Goal: Task Accomplishment & Management: Manage account settings

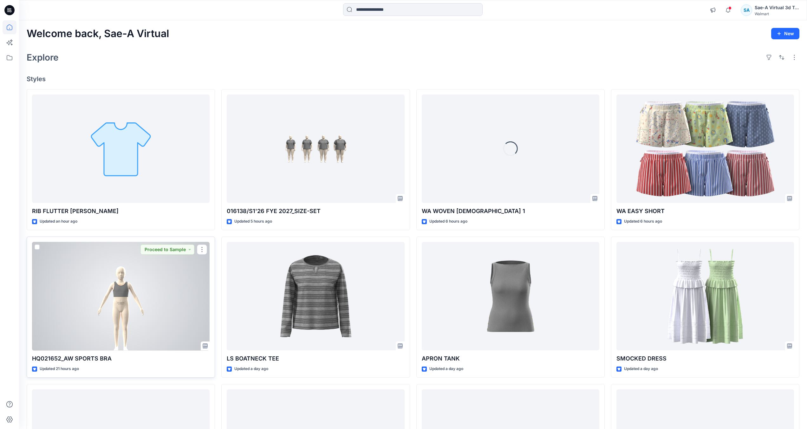
click at [137, 320] on div at bounding box center [120, 296] width 177 height 109
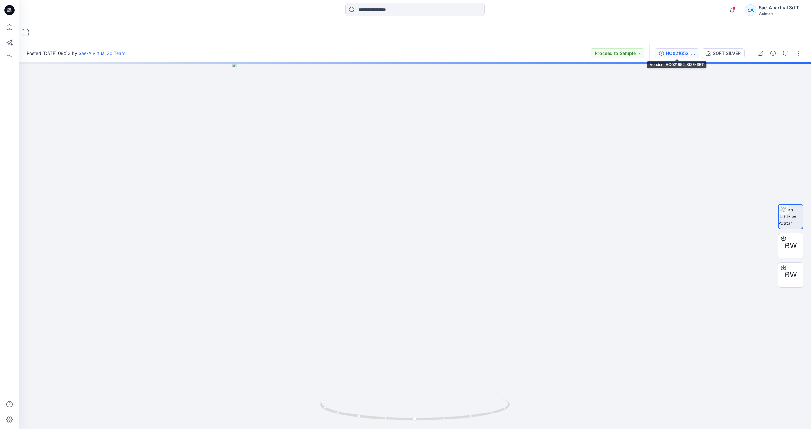
click at [667, 50] on div "HQ021652_SIZE-SET" at bounding box center [680, 53] width 29 height 7
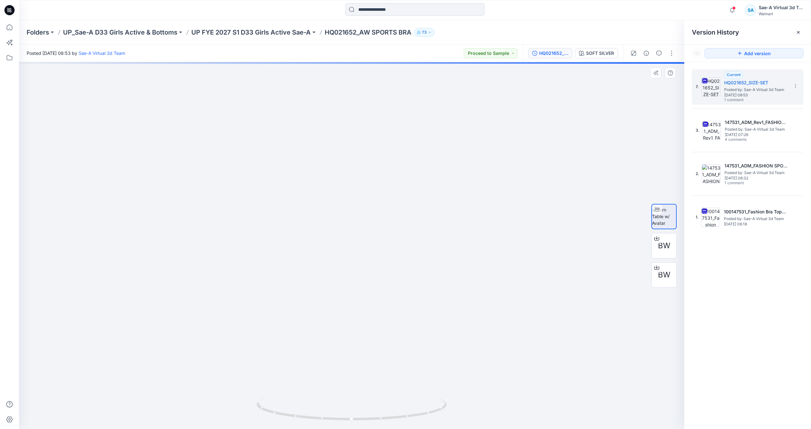
drag, startPoint x: 372, startPoint y: 286, endPoint x: 366, endPoint y: 323, distance: 37.9
click at [366, 323] on img at bounding box center [345, 150] width 823 height 558
click at [11, 13] on icon at bounding box center [9, 10] width 10 height 10
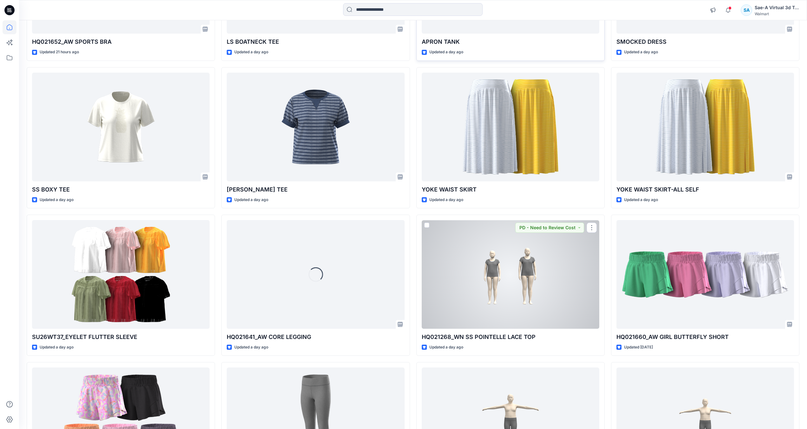
scroll to position [475, 0]
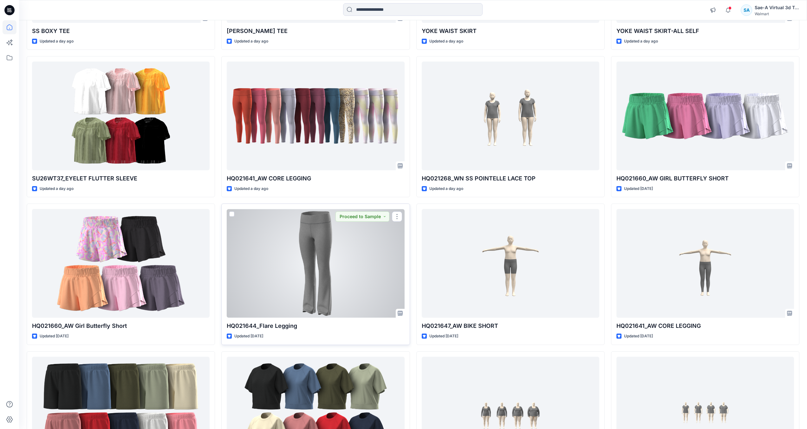
click at [299, 291] on div at bounding box center [315, 263] width 177 height 109
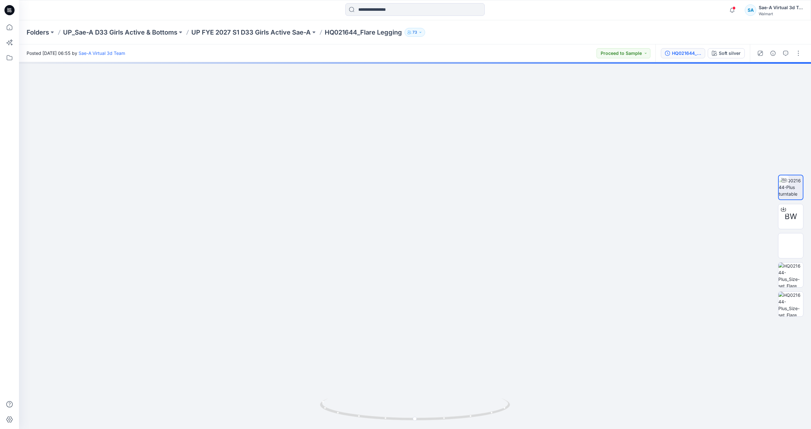
click at [687, 53] on div "HQ021644_Plus_Size-set" at bounding box center [686, 53] width 29 height 7
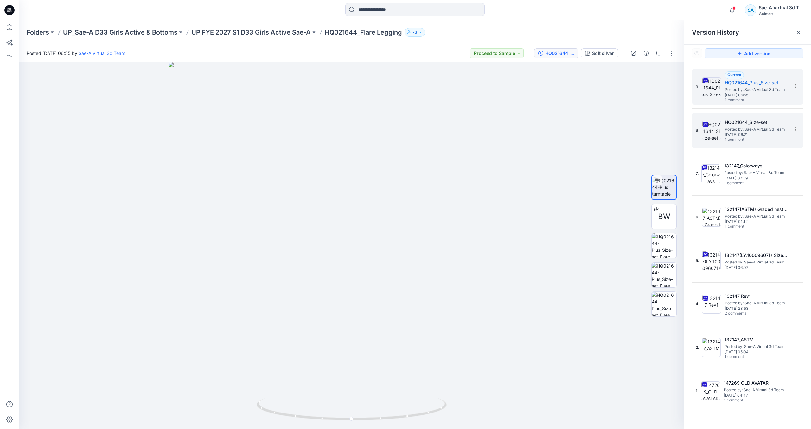
click at [777, 142] on div "HQ021644_Size-set Posted by: Sae-A Virtual 3d Team Thursday, July 31, 2025 06:2…" at bounding box center [756, 131] width 63 height 24
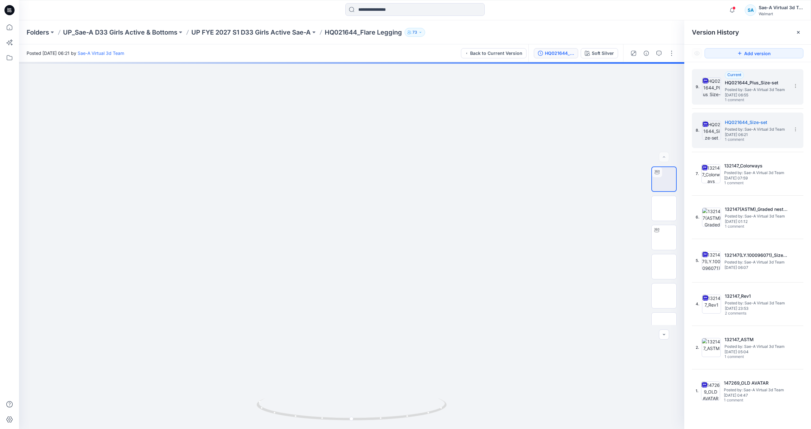
click at [767, 92] on span "Posted by: Sae-A Virtual 3d Team" at bounding box center [756, 90] width 63 height 6
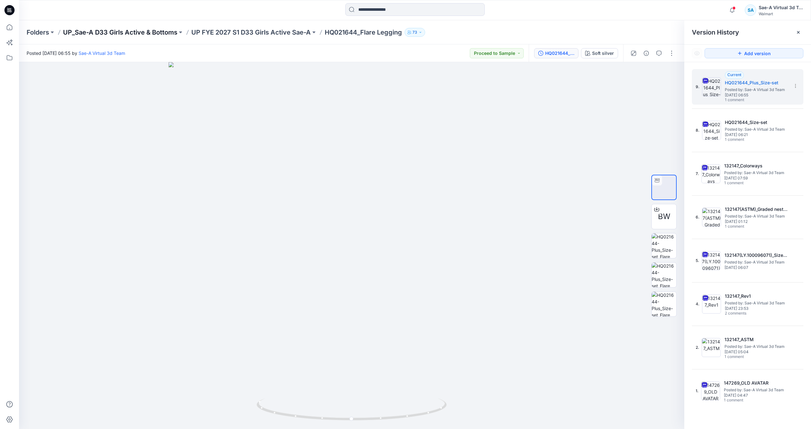
click at [158, 32] on p "UP_Sae-A D33 Girls Active & Bottoms" at bounding box center [120, 32] width 114 height 9
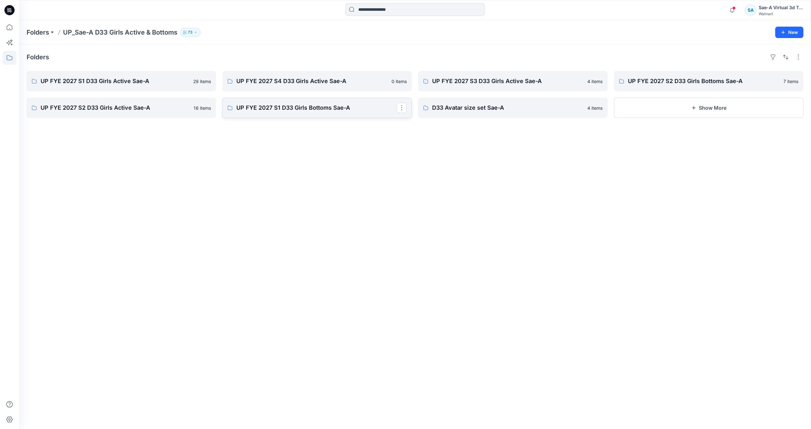
click at [369, 111] on p "UP FYE 2027 S1 D33 Girls Bottoms Sae-A" at bounding box center [316, 107] width 160 height 9
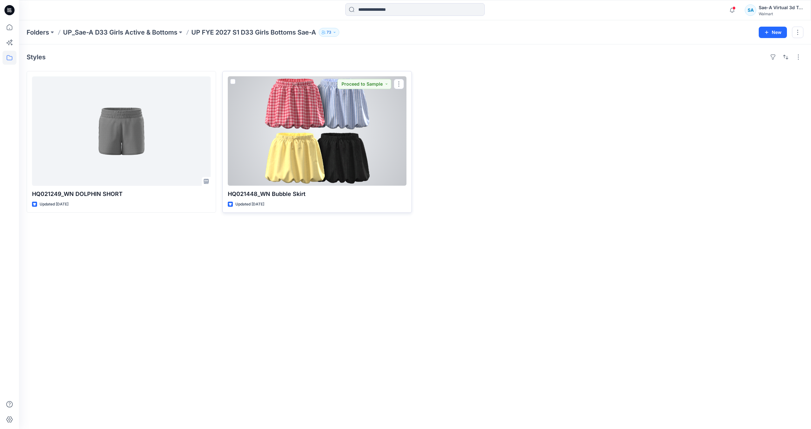
click at [277, 147] on div at bounding box center [317, 130] width 179 height 109
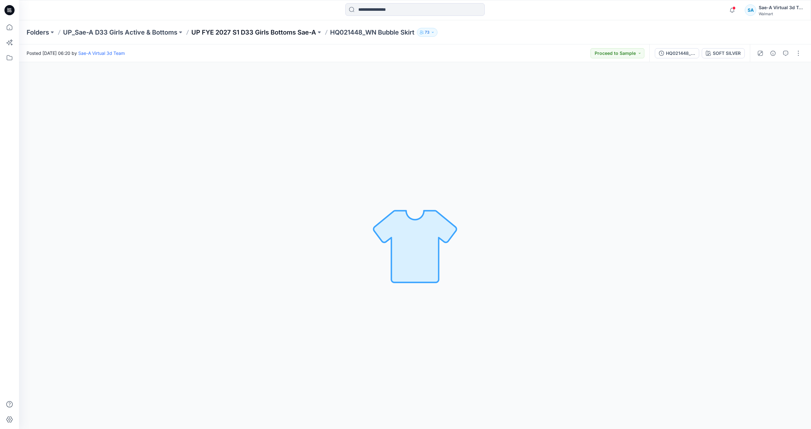
click at [285, 33] on p "UP FYE 2027 S1 D33 Girls Bottoms Sae-A" at bounding box center [253, 32] width 125 height 9
click at [287, 34] on p "UP FYE 2027 S1 D33 Girls Bottoms Sae-A" at bounding box center [253, 32] width 125 height 9
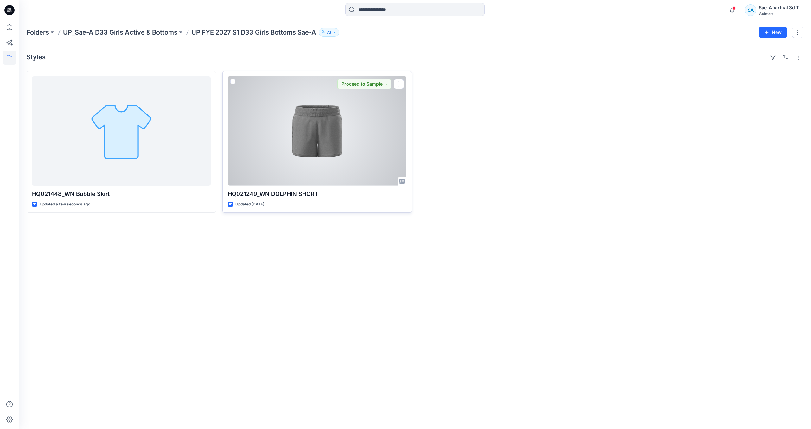
click at [319, 130] on div at bounding box center [317, 130] width 179 height 109
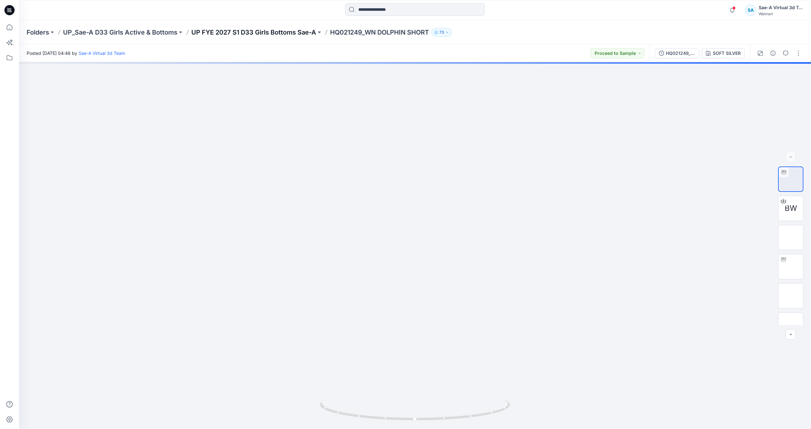
click at [277, 34] on p "UP FYE 2027 S1 D33 Girls Bottoms Sae-A" at bounding box center [253, 32] width 125 height 9
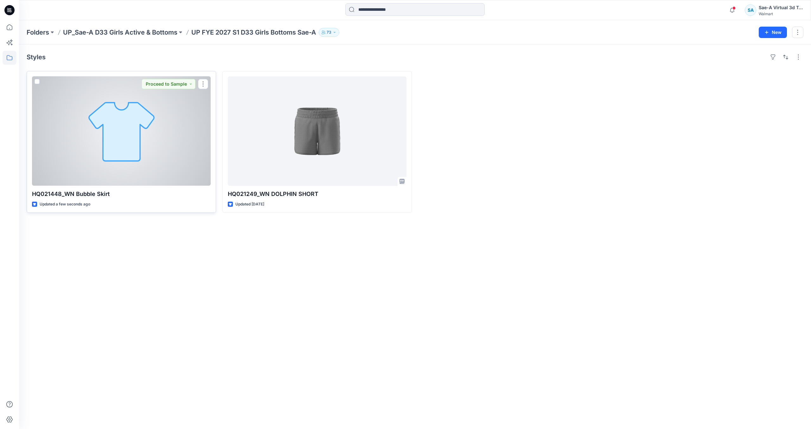
click at [130, 166] on div at bounding box center [121, 130] width 179 height 109
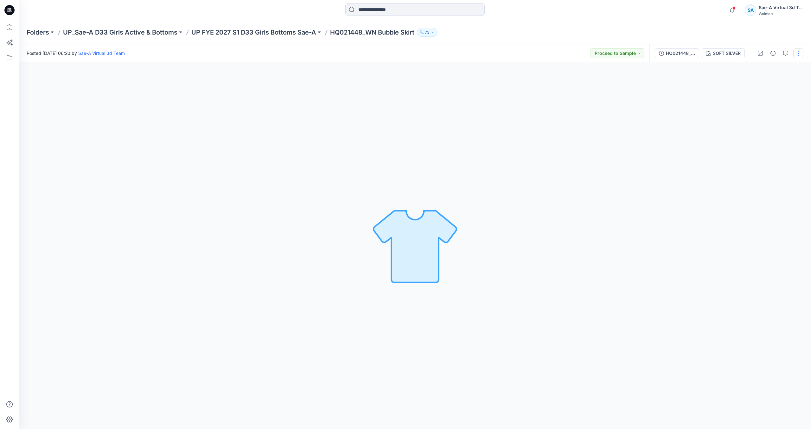
click at [797, 52] on button "button" at bounding box center [799, 53] width 10 height 10
click at [782, 89] on button "Edit" at bounding box center [772, 86] width 58 height 12
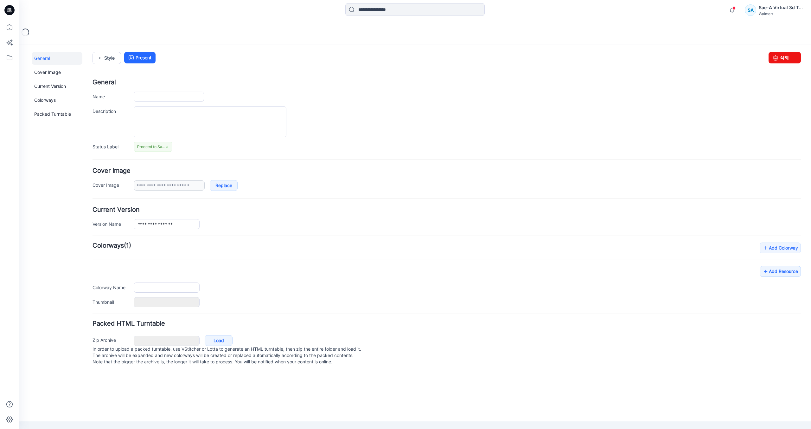
type input "**********"
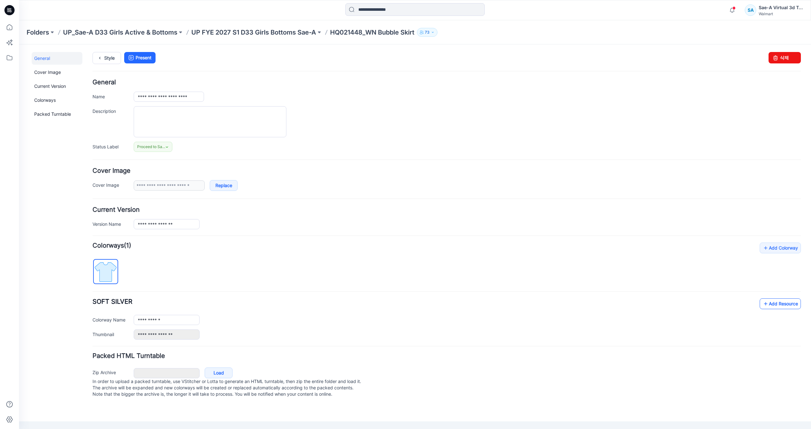
click at [774, 307] on link "Add Resource" at bounding box center [780, 303] width 41 height 11
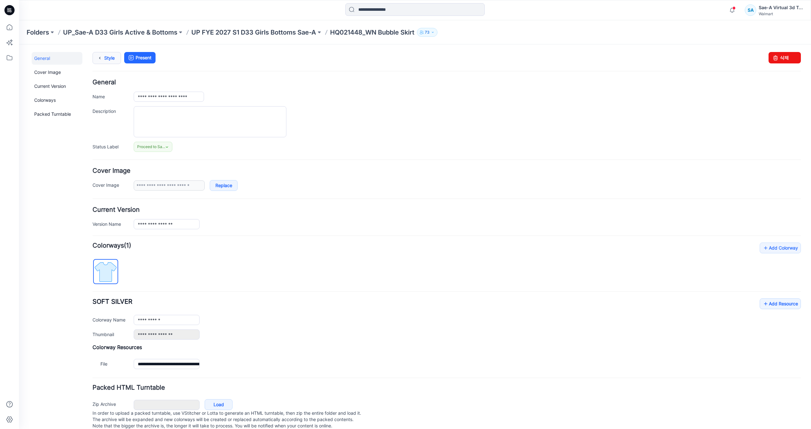
click at [99, 56] on icon at bounding box center [99, 57] width 9 height 11
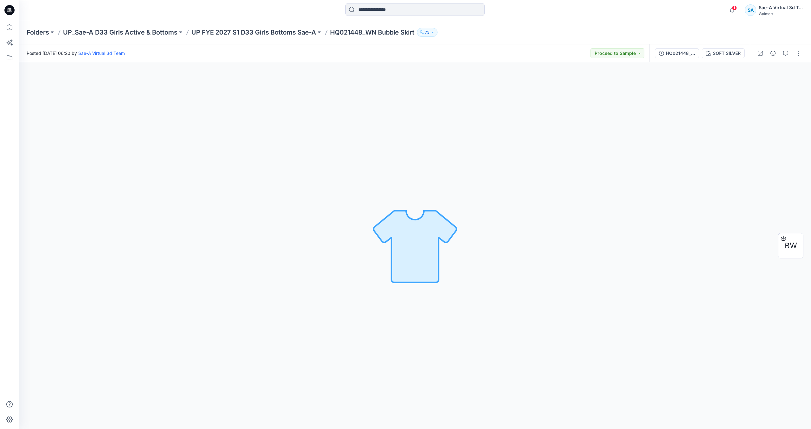
click at [12, 12] on icon at bounding box center [9, 10] width 10 height 10
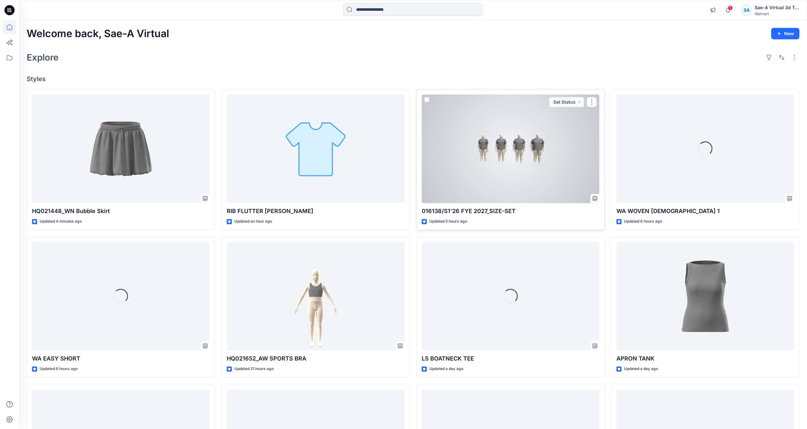
click at [524, 188] on div at bounding box center [510, 148] width 177 height 109
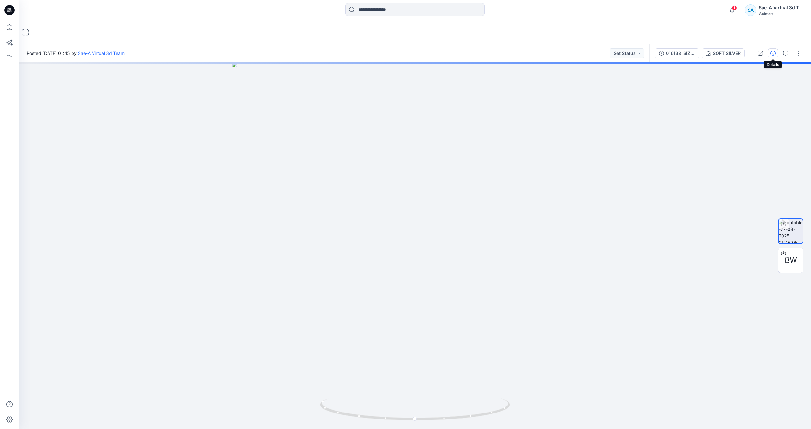
click at [771, 53] on icon "button" at bounding box center [773, 53] width 5 height 5
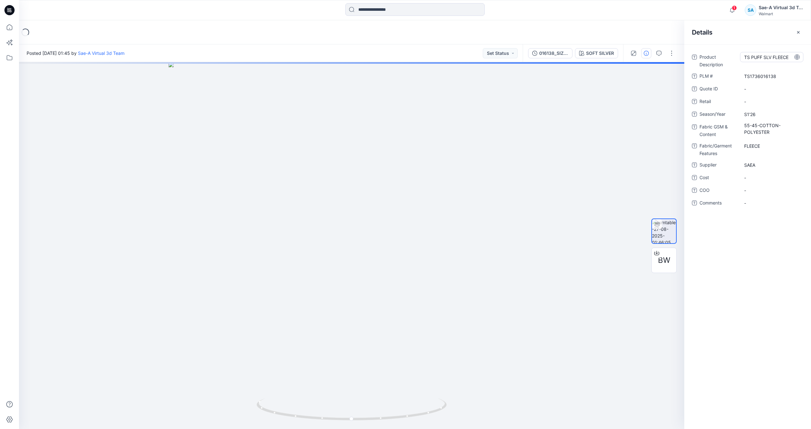
click at [774, 58] on Description "TS PUFF SLV FLEECE" at bounding box center [772, 57] width 55 height 7
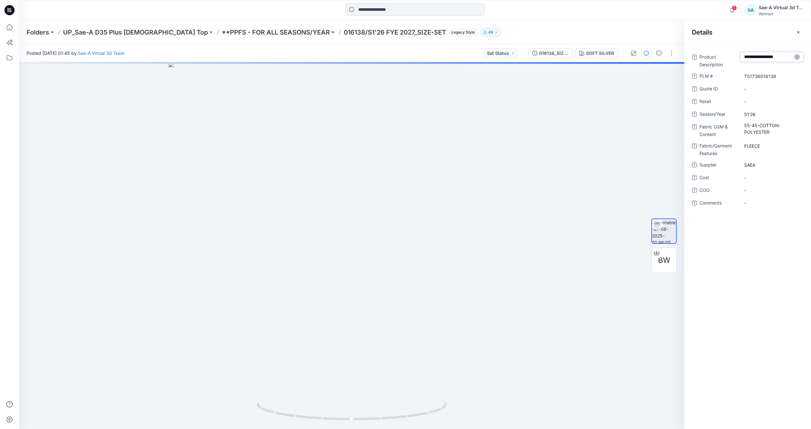
click at [774, 58] on textarea "**********" at bounding box center [771, 57] width 63 height 10
type textarea "**********"
click at [598, 34] on div "Folders UP_Sae-A D35 Plus Ladies Top **PPFS - FOR ALL SEASONS/YEAR 016138/S1'26…" at bounding box center [391, 32] width 728 height 9
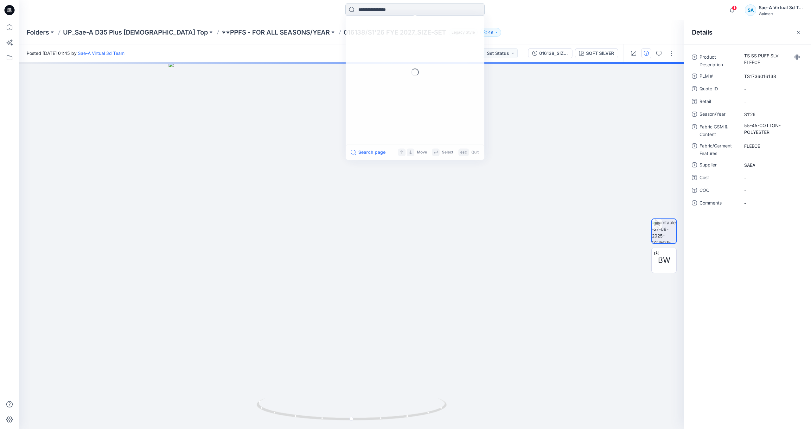
click at [393, 10] on input at bounding box center [414, 9] width 139 height 13
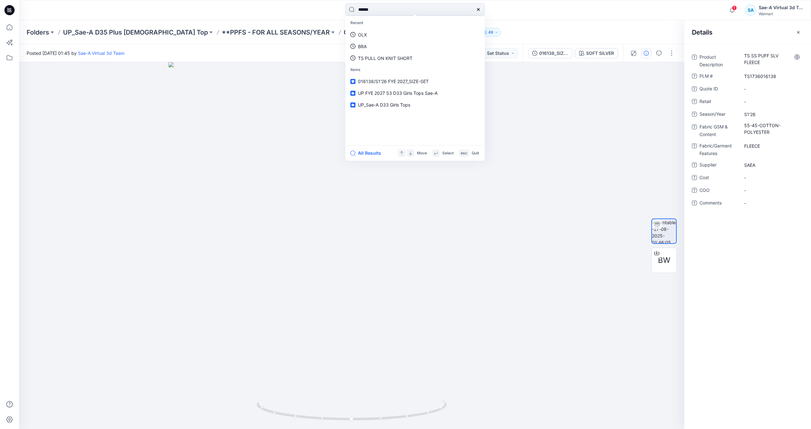
type input "******"
click at [409, 33] on span "_TS PUFF SLV FLEECE" at bounding box center [399, 34] width 46 height 5
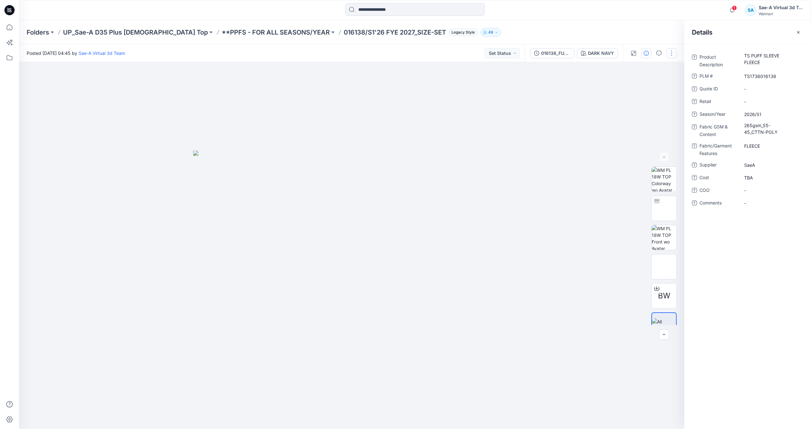
click at [673, 54] on button "button" at bounding box center [672, 53] width 10 height 10
click at [645, 86] on button "Edit" at bounding box center [645, 86] width 58 height 12
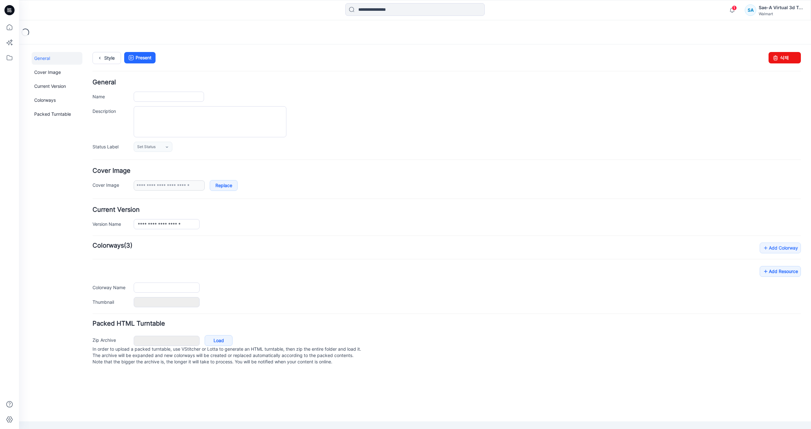
type input "**********"
type input "*********"
type input "**********"
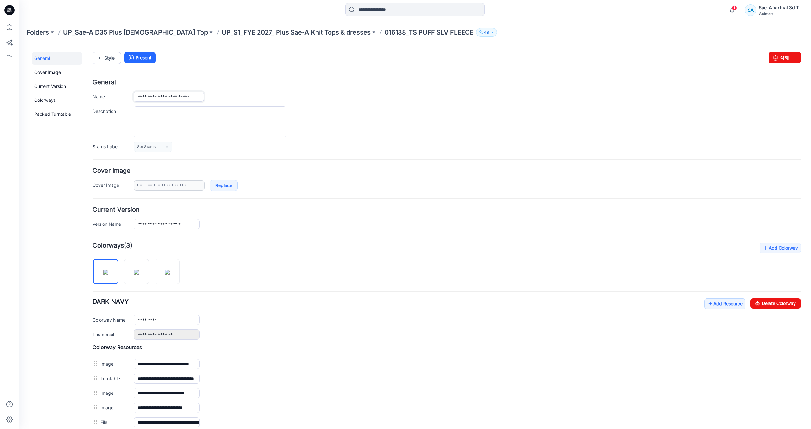
drag, startPoint x: 155, startPoint y: 98, endPoint x: 252, endPoint y: 100, distance: 96.4
click at [252, 100] on div "**********" at bounding box center [468, 97] width 668 height 10
paste input "***"
type input "**********"
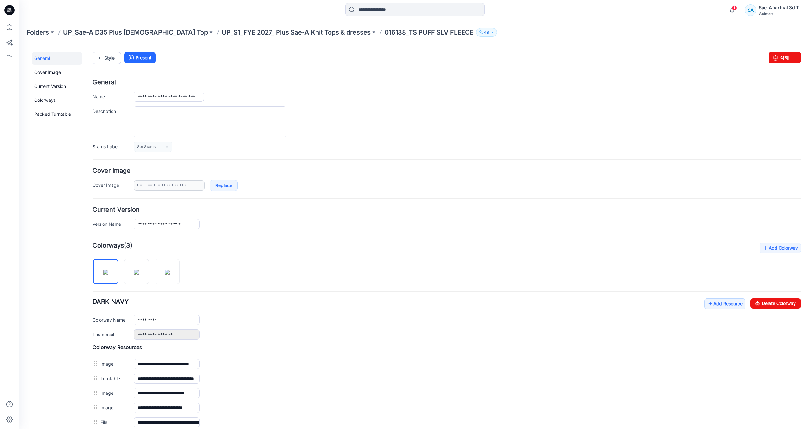
click at [258, 98] on div "**********" at bounding box center [468, 97] width 668 height 10
click at [106, 60] on link "Style" at bounding box center [107, 58] width 29 height 12
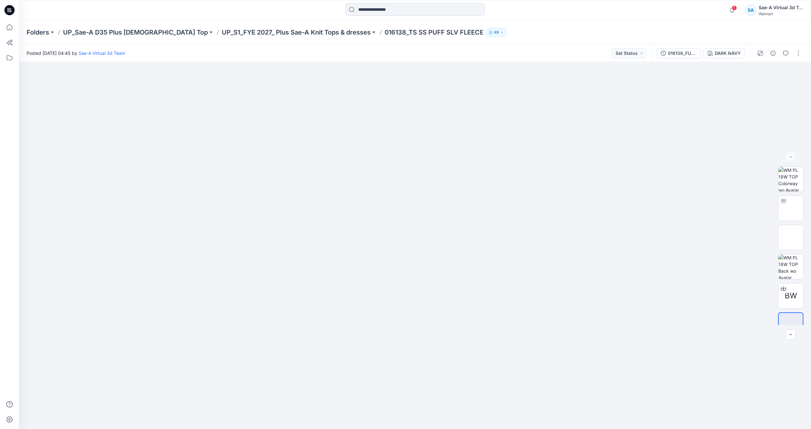
drag, startPoint x: 8, startPoint y: 13, endPoint x: 14, endPoint y: 12, distance: 5.7
click at [8, 13] on icon at bounding box center [9, 10] width 10 height 10
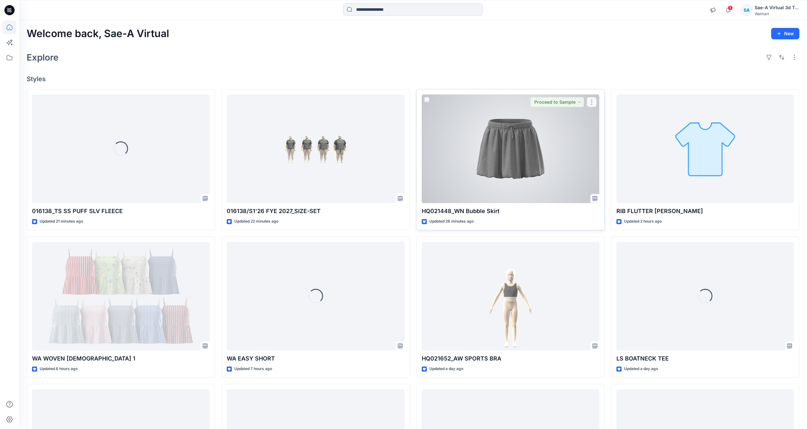
click at [530, 187] on div at bounding box center [510, 148] width 177 height 109
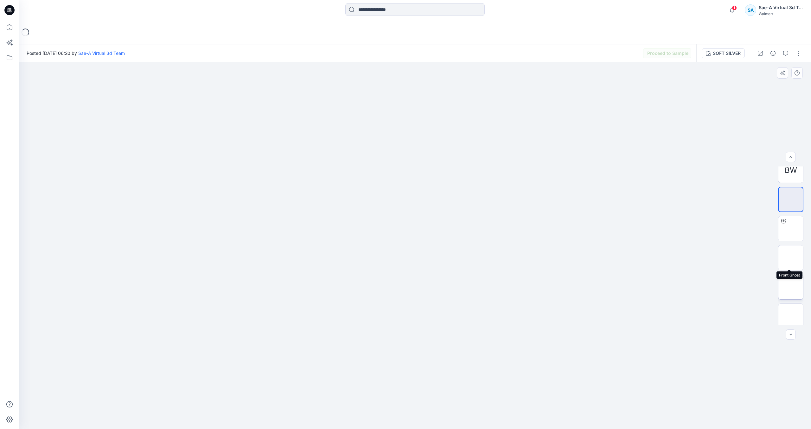
scroll to position [13, 0]
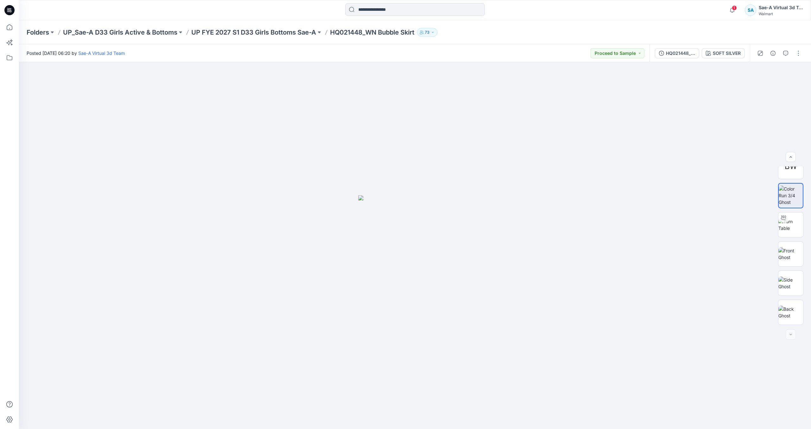
click at [10, 9] on icon at bounding box center [9, 8] width 3 height 0
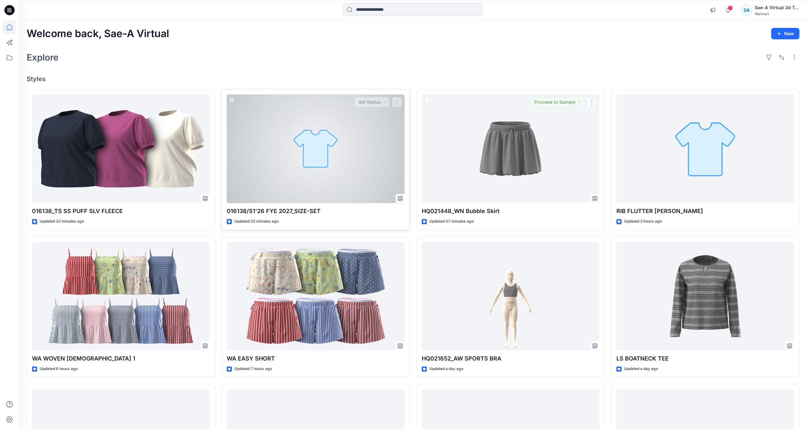
click at [365, 176] on div at bounding box center [315, 148] width 177 height 109
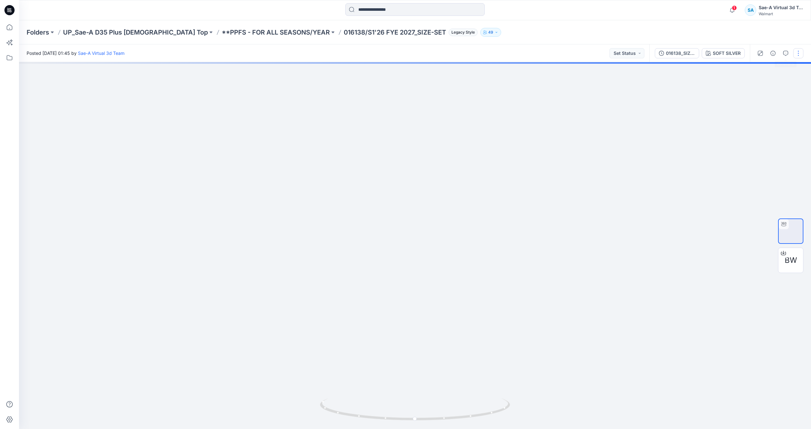
click at [798, 55] on button "button" at bounding box center [799, 53] width 10 height 10
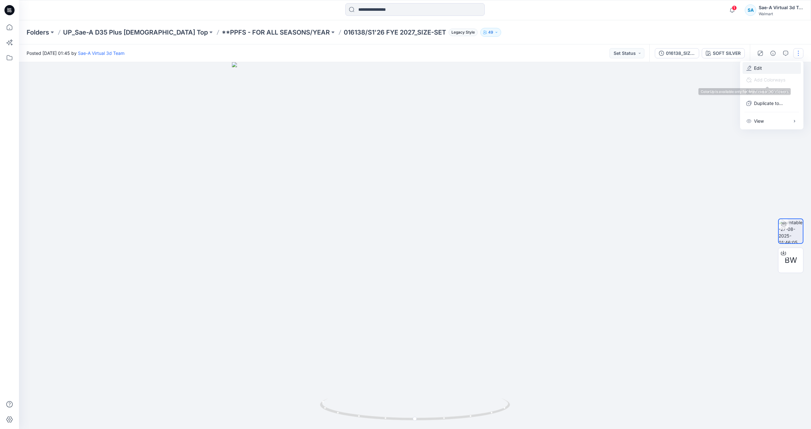
click at [767, 67] on button "Edit" at bounding box center [772, 68] width 58 height 12
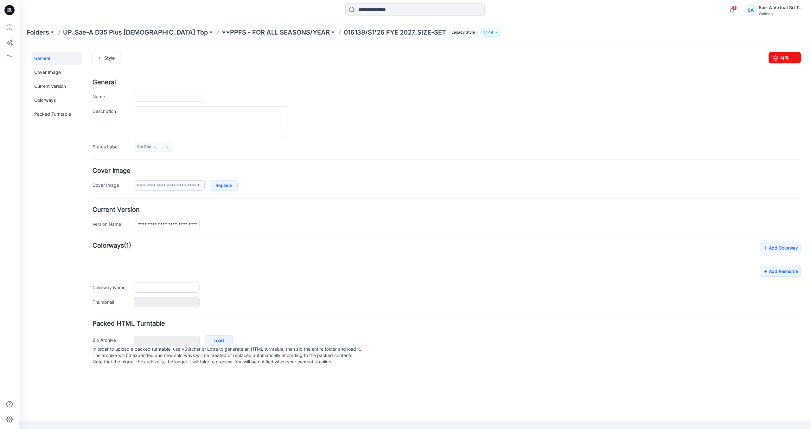
type input "**********"
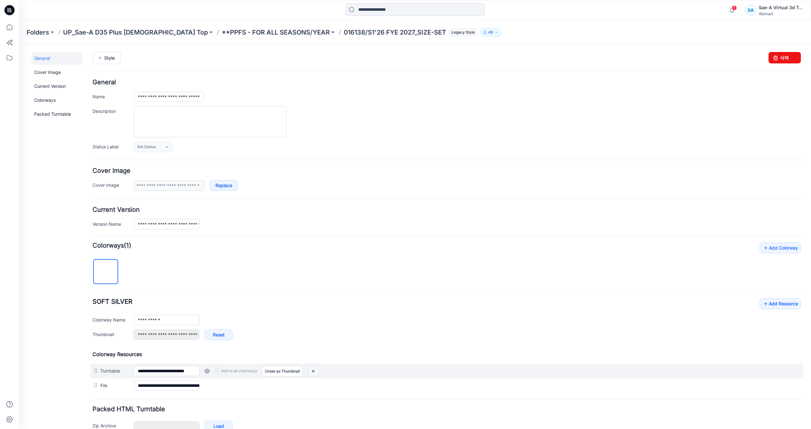
drag, startPoint x: 314, startPoint y: 369, endPoint x: 456, endPoint y: 84, distance: 317.8
click at [314, 369] on img at bounding box center [313, 371] width 10 height 10
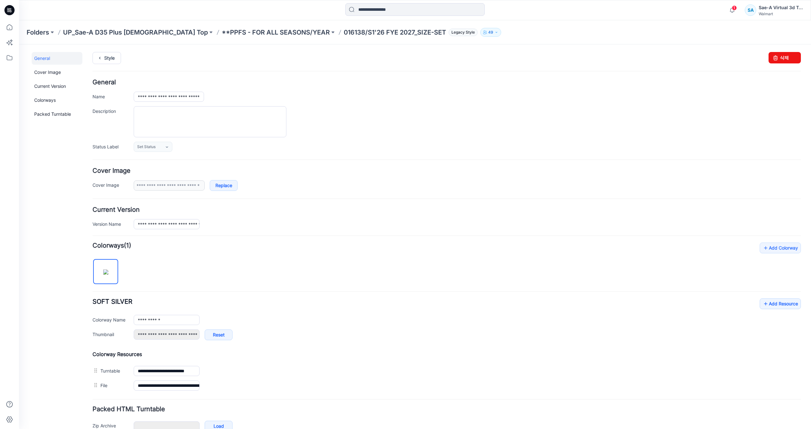
type input "**********"
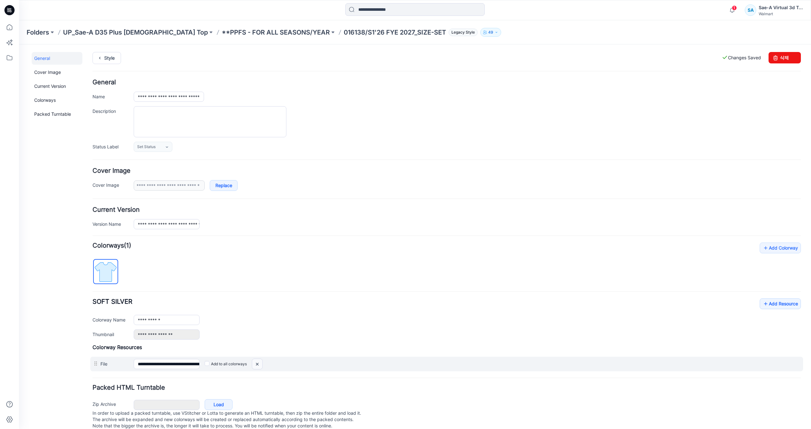
click at [19, 44] on img at bounding box center [19, 44] width 0 height 0
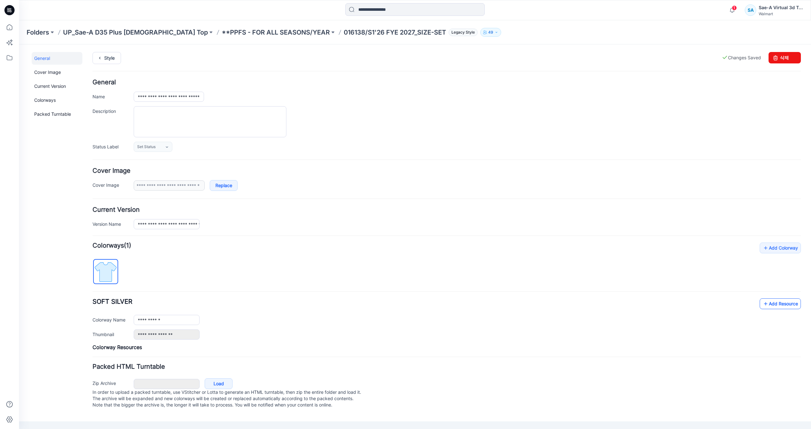
click at [790, 306] on link "Add Resource" at bounding box center [780, 303] width 41 height 11
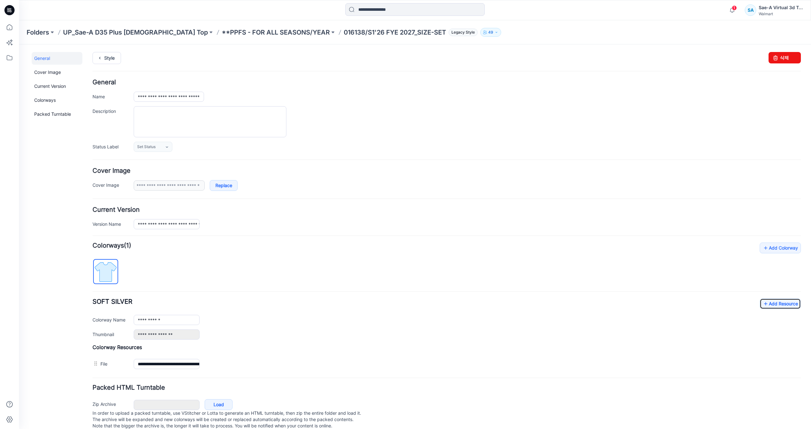
click at [14, 11] on icon at bounding box center [9, 10] width 10 height 10
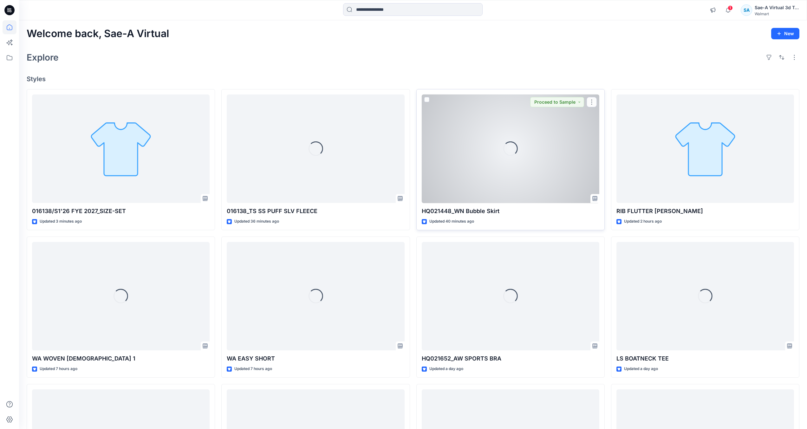
click at [508, 171] on div "Loading..." at bounding box center [510, 148] width 177 height 109
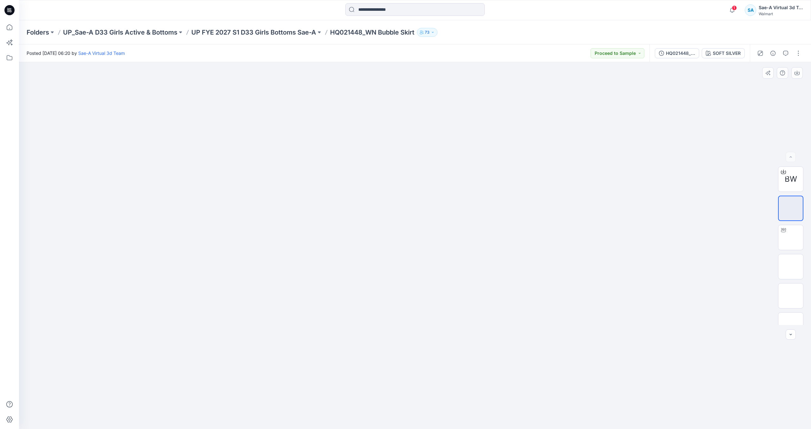
click at [530, 168] on div at bounding box center [415, 245] width 792 height 367
click at [14, 7] on icon at bounding box center [9, 10] width 10 height 20
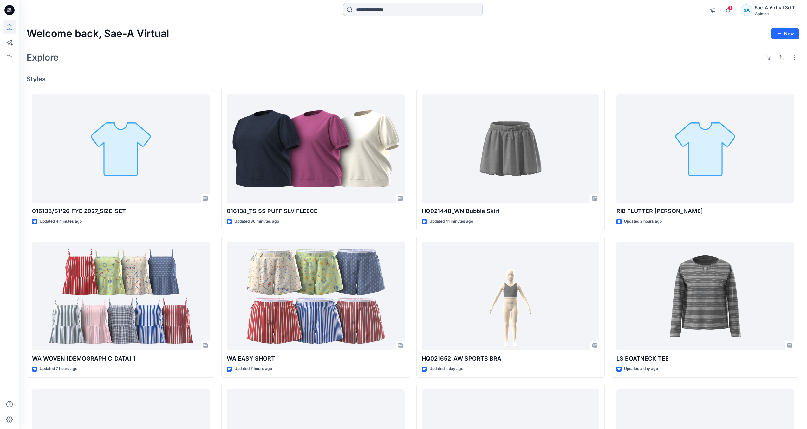
click at [390, 16] on input at bounding box center [412, 9] width 139 height 13
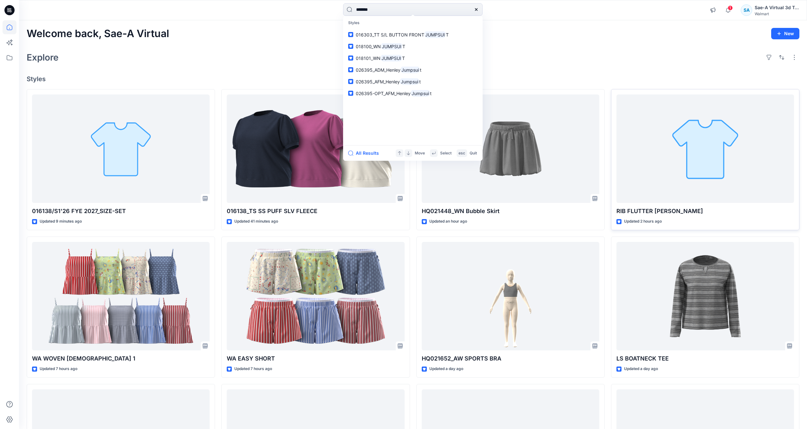
type input "********"
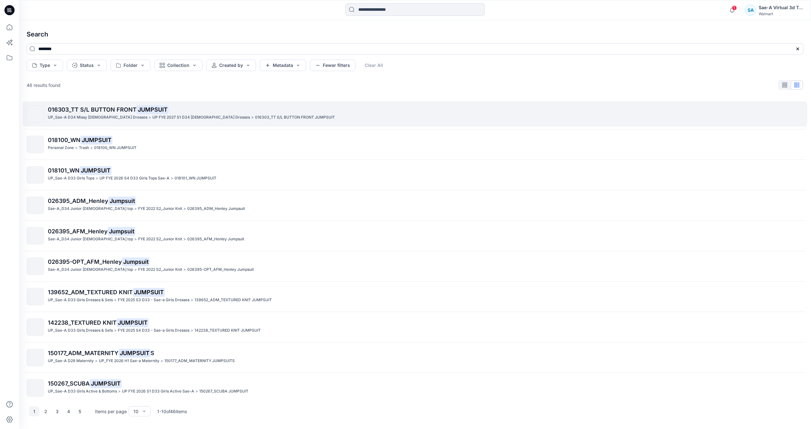
click at [152, 119] on p "UP FYE 2027 S1 D34 Ladies Dresses" at bounding box center [201, 117] width 98 height 7
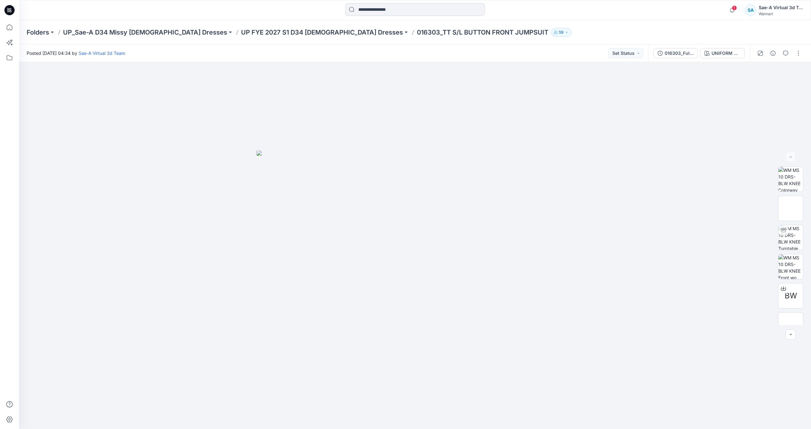
click at [393, 13] on input at bounding box center [414, 9] width 139 height 13
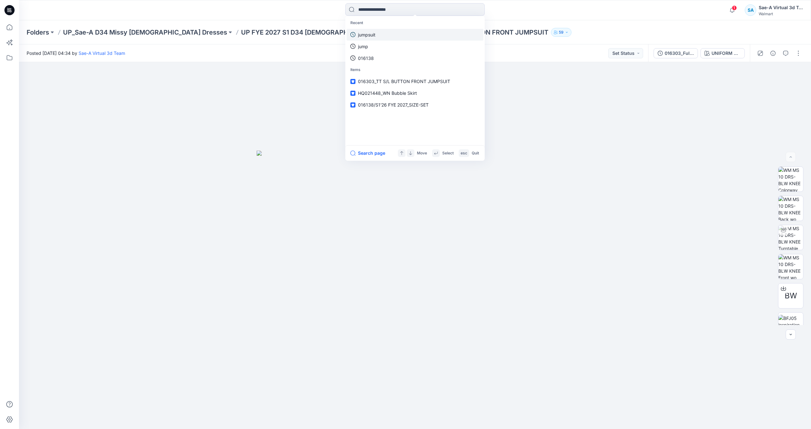
click at [374, 36] on p "jumpsuit" at bounding box center [366, 34] width 17 height 7
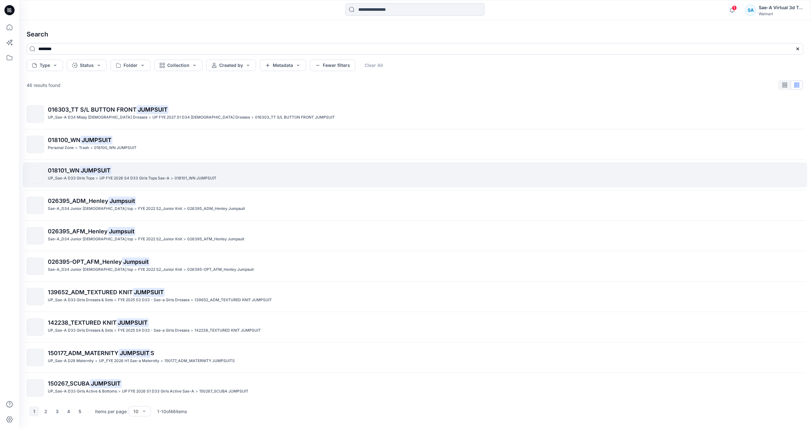
click at [104, 177] on p "UP FYE 2026 S4 D33 Girls Tops Sae-A" at bounding box center [135, 178] width 70 height 7
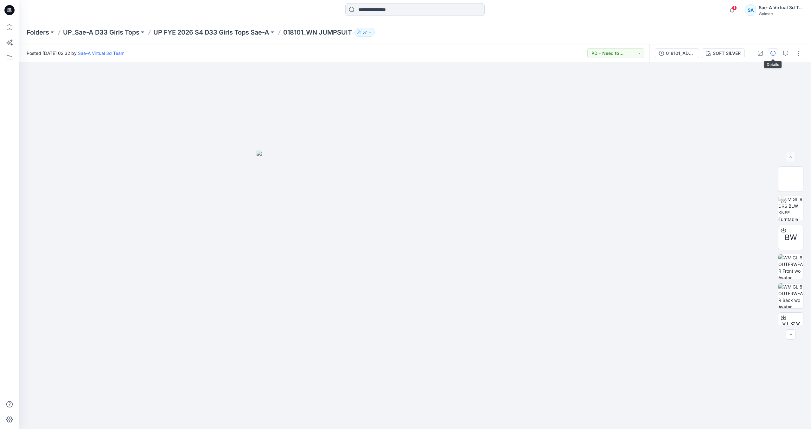
click at [770, 54] on button "button" at bounding box center [773, 53] width 10 height 10
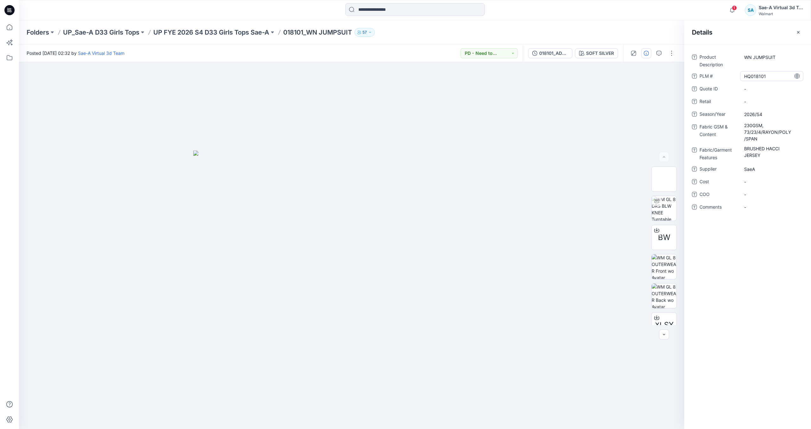
click at [776, 75] on \ "HQ018101" at bounding box center [772, 76] width 55 height 7
drag, startPoint x: 776, startPoint y: 75, endPoint x: 700, endPoint y: 73, distance: 75.5
click at [700, 72] on div "PLM # ********" at bounding box center [748, 76] width 112 height 10
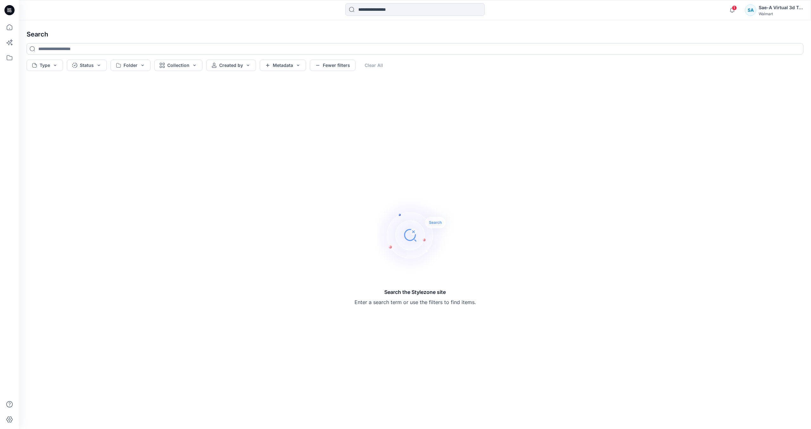
click at [129, 48] on input at bounding box center [415, 48] width 777 height 11
click at [457, 10] on input at bounding box center [414, 9] width 139 height 13
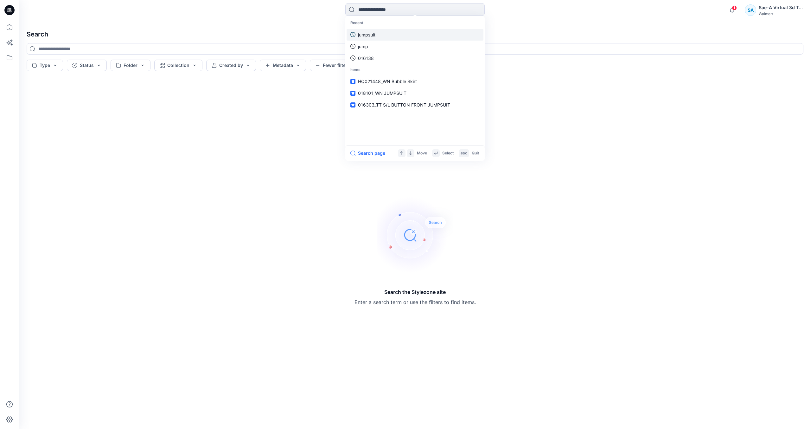
click at [358, 33] on link "jumpsuit" at bounding box center [415, 35] width 137 height 12
type input "********"
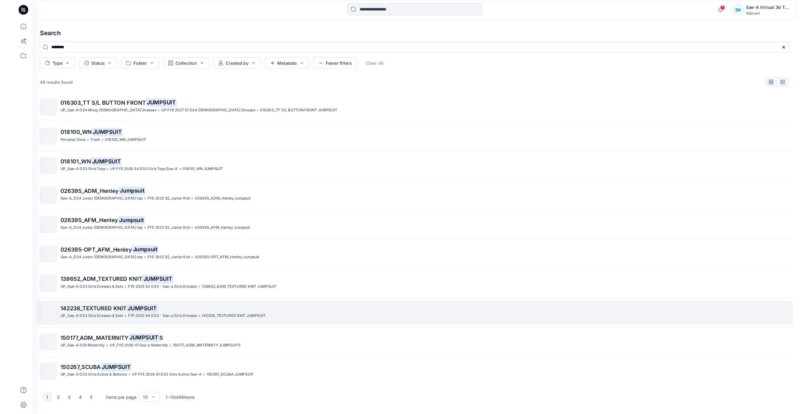
scroll to position [5, 0]
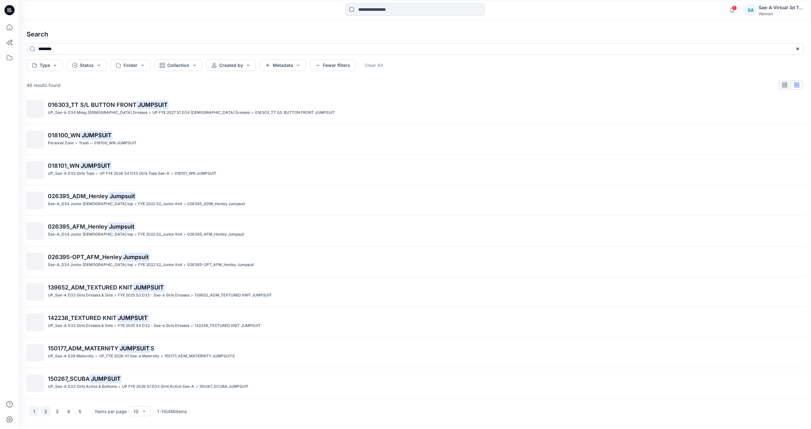
click at [50, 411] on button "2" at bounding box center [46, 411] width 10 height 10
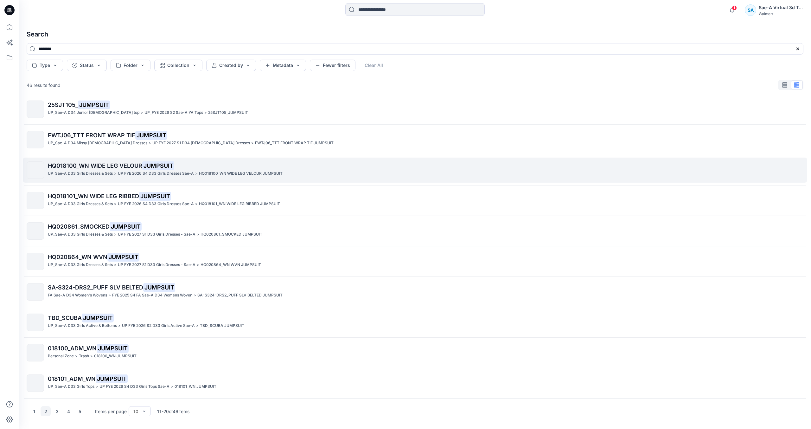
click at [160, 171] on p "UP FYE 2026 S4 D33 Girls Dresses Sae-A" at bounding box center [156, 173] width 76 height 7
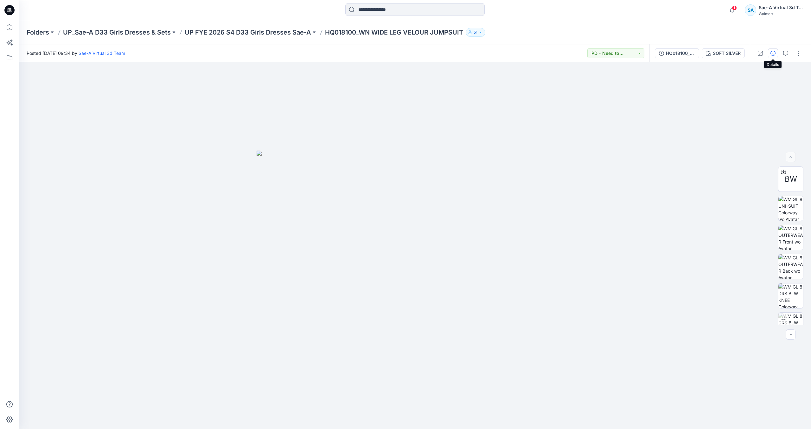
click at [774, 55] on icon "button" at bounding box center [773, 53] width 5 height 5
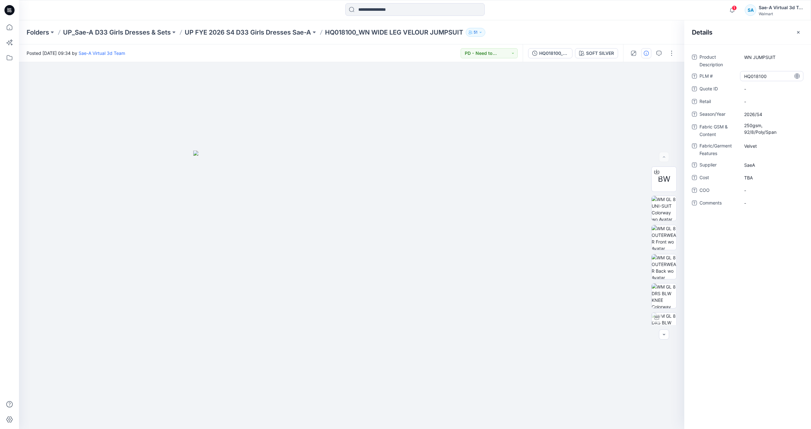
click at [767, 78] on \ "HQ018100" at bounding box center [772, 76] width 55 height 7
drag, startPoint x: 773, startPoint y: 77, endPoint x: 710, endPoint y: 71, distance: 62.7
click at [711, 71] on div "PLM # ********" at bounding box center [748, 76] width 112 height 10
click at [11, 12] on icon at bounding box center [11, 12] width 2 height 0
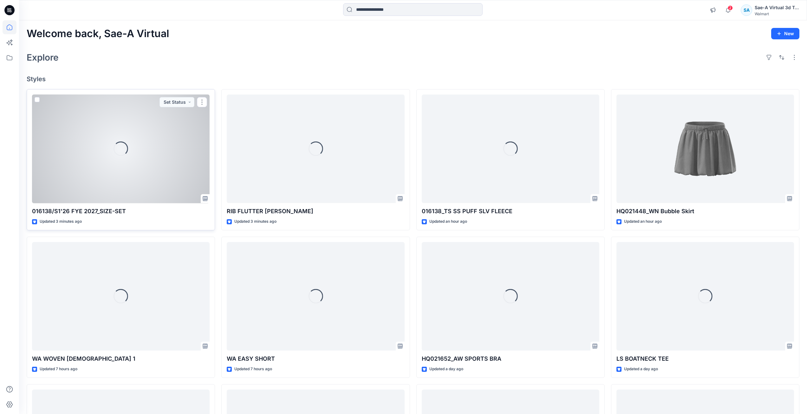
click at [135, 181] on div "Loading..." at bounding box center [120, 148] width 177 height 109
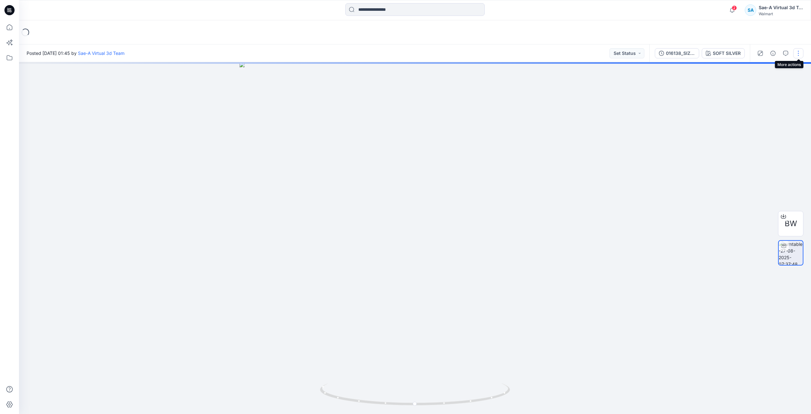
click at [797, 55] on button "button" at bounding box center [799, 53] width 10 height 10
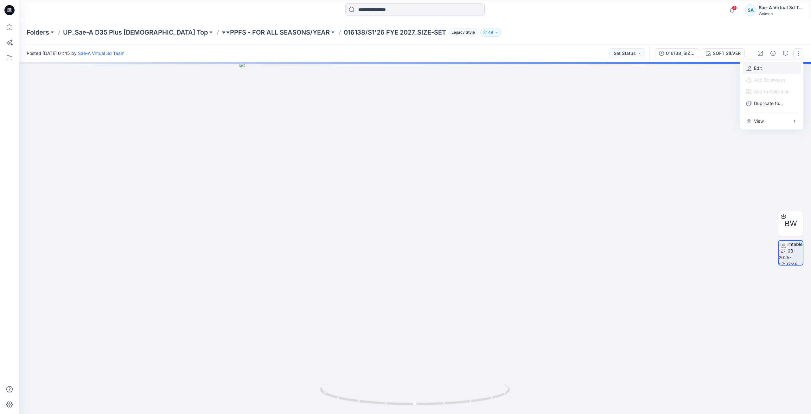
click at [770, 69] on button "Edit" at bounding box center [772, 68] width 58 height 12
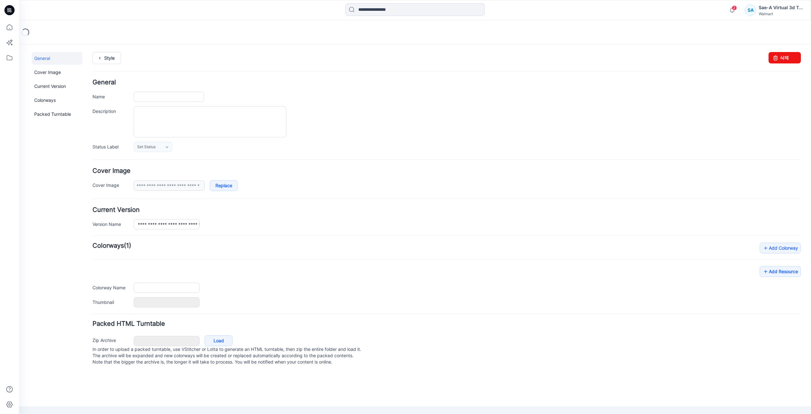
type input "**********"
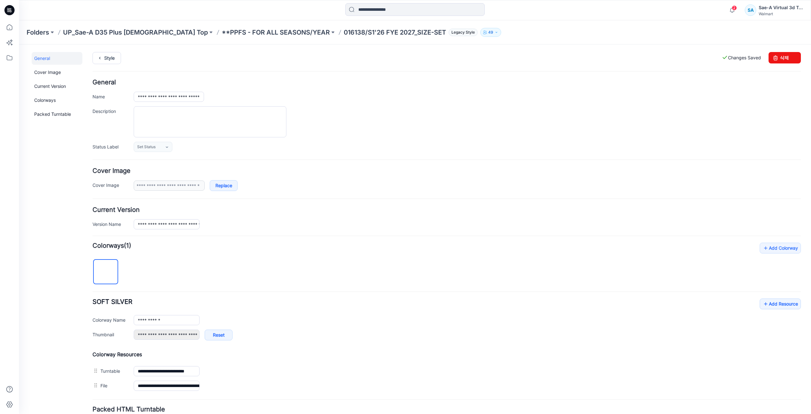
click at [19, 44] on img at bounding box center [19, 44] width 0 height 0
click at [764, 299] on icon at bounding box center [766, 304] width 6 height 10
click at [790, 305] on link "Add Resource" at bounding box center [780, 303] width 41 height 11
click at [76, 338] on div "General Cover Image Current Version Colorways Packed Turntable" at bounding box center [57, 255] width 51 height 407
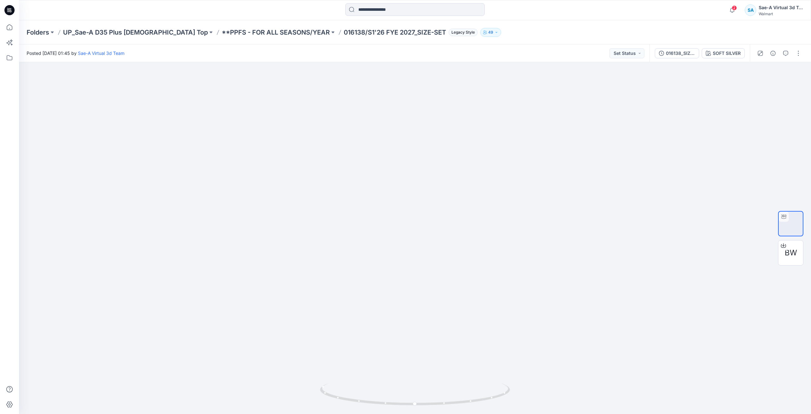
click at [12, 11] on icon at bounding box center [9, 10] width 10 height 10
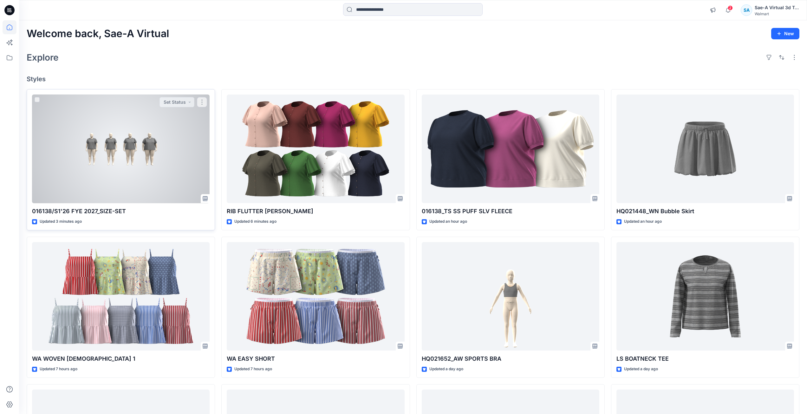
click at [146, 165] on div at bounding box center [120, 148] width 177 height 109
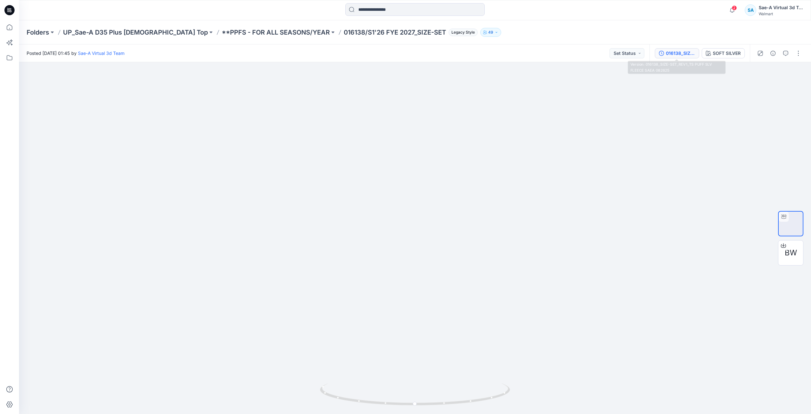
click at [686, 55] on div "016138_SIZE-SET_REV1_TS PUFF SLV FLEECE SAEA 082625" at bounding box center [680, 53] width 29 height 7
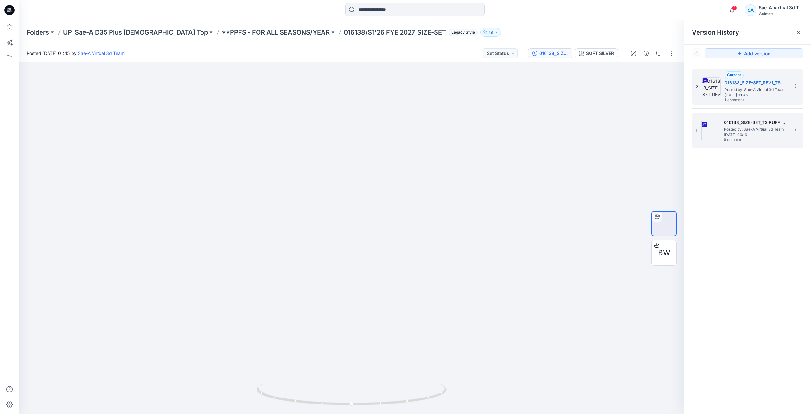
click at [744, 127] on span "Posted by: Sae-A Virtual 3d Team" at bounding box center [755, 129] width 63 height 6
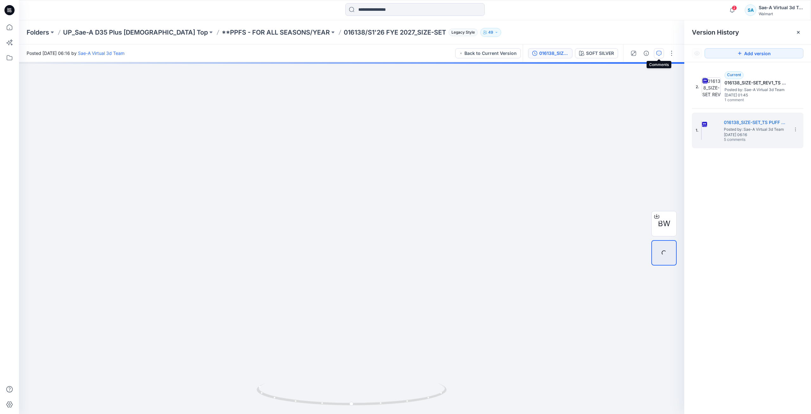
click at [662, 52] on button "button" at bounding box center [659, 53] width 10 height 10
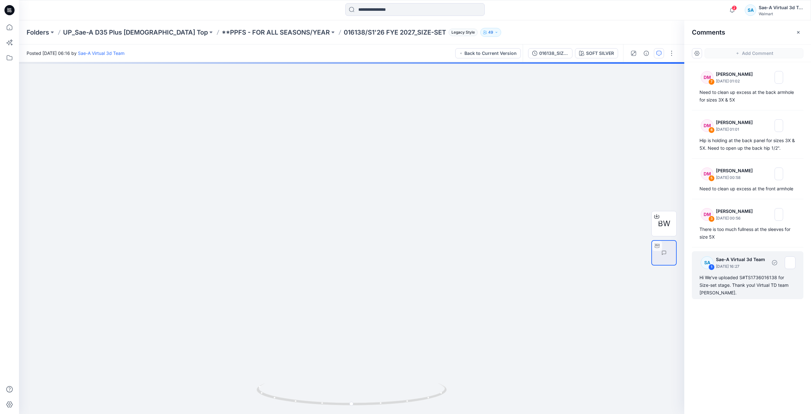
click at [755, 278] on div "Hi We've uploaded S#TS1736016138 for Size-set stage. Thank you! Virtual TD team…" at bounding box center [748, 285] width 96 height 23
click at [731, 279] on div "Hi We've uploaded S#TS1736016138 for Size-set stage. Thank you! Virtual TD team…" at bounding box center [748, 285] width 96 height 23
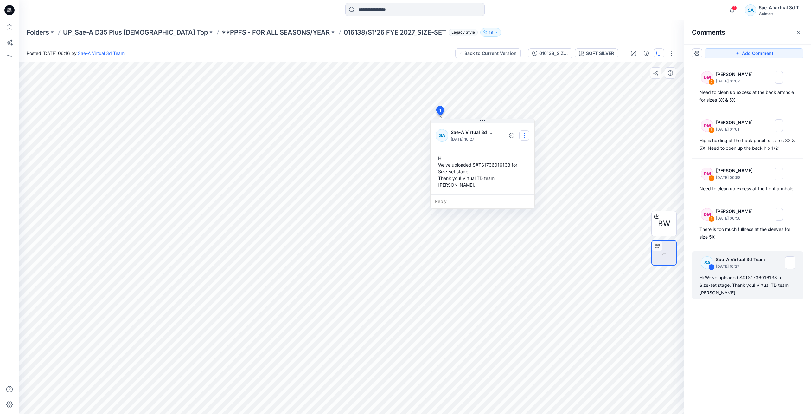
click at [522, 136] on button "button" at bounding box center [525, 135] width 10 height 10
click at [518, 149] on p "Edit comment" at bounding box center [526, 150] width 29 height 7
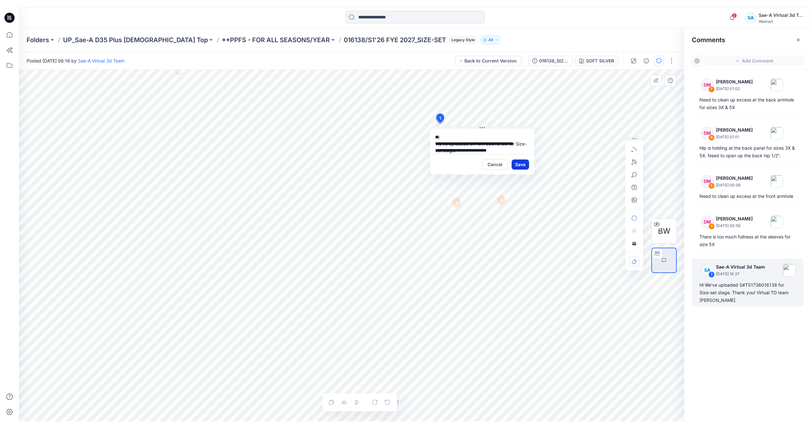
scroll to position [11, 0]
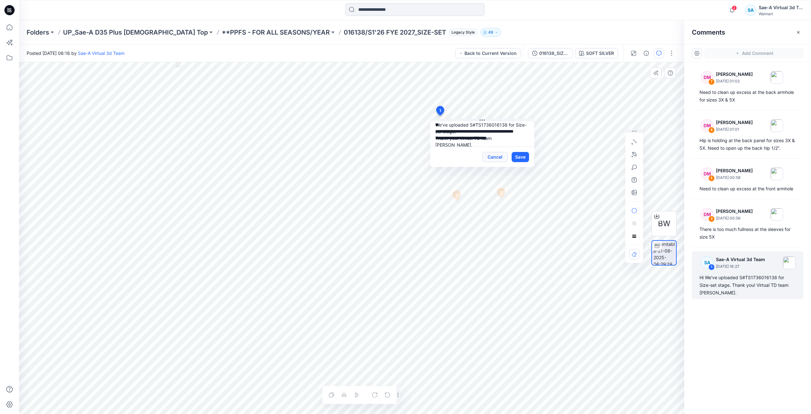
click at [491, 157] on button "Cancel" at bounding box center [495, 157] width 26 height 10
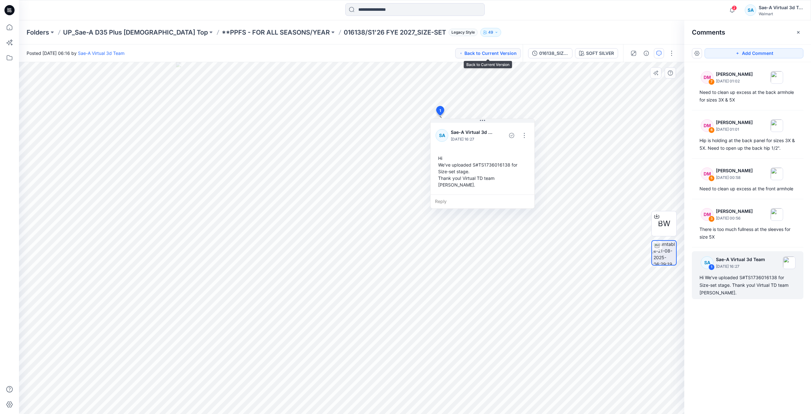
click at [496, 50] on button "Back to Current Version" at bounding box center [488, 53] width 66 height 10
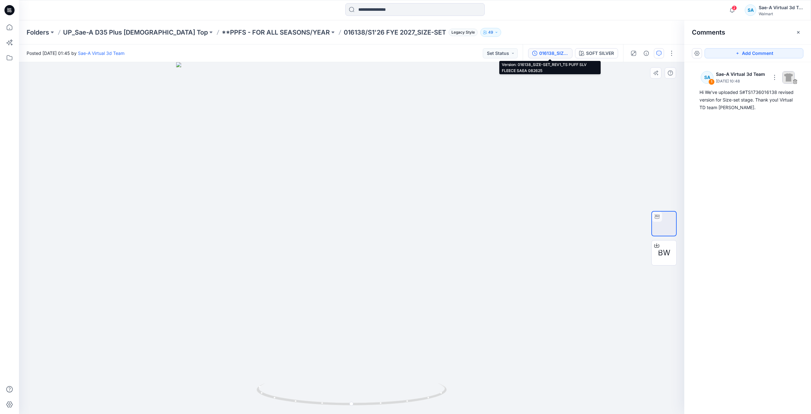
click at [542, 53] on div "016138_SIZE-SET_REV1_TS PUFF SLV FLEECE SAEA 082625" at bounding box center [553, 53] width 29 height 7
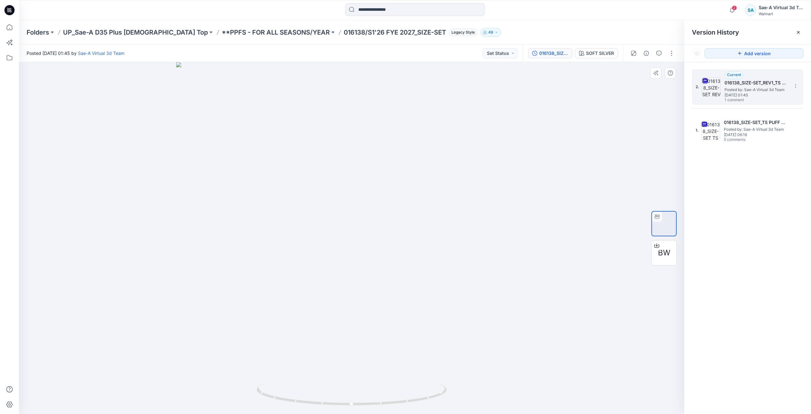
click at [763, 92] on span "Posted by: Sae-A Virtual 3d Team" at bounding box center [756, 90] width 63 height 6
click at [657, 52] on icon "button" at bounding box center [659, 53] width 5 height 5
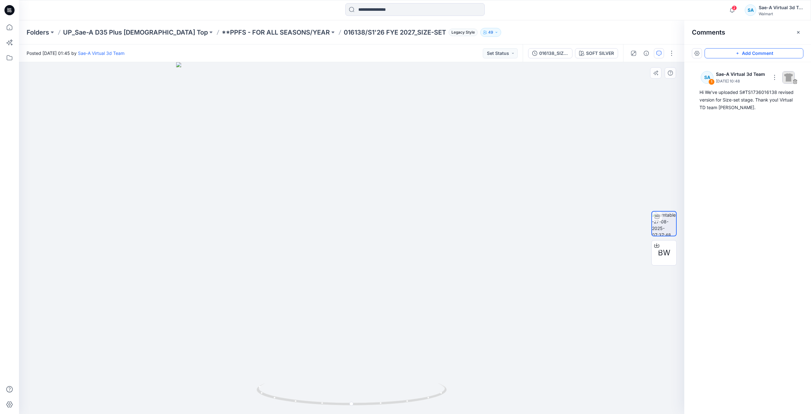
click at [740, 53] on icon "button" at bounding box center [737, 53] width 5 height 5
click at [452, 97] on div "2" at bounding box center [352, 238] width 666 height 352
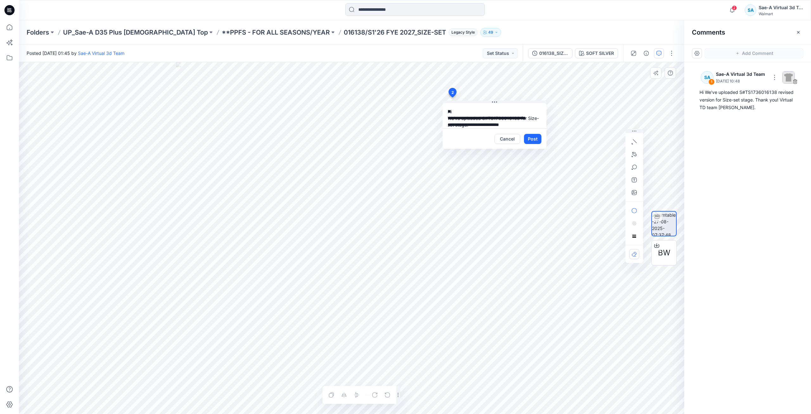
click at [521, 118] on textarea "**********" at bounding box center [495, 115] width 104 height 25
type textarea "**********"
click at [527, 140] on button "Post" at bounding box center [532, 139] width 17 height 10
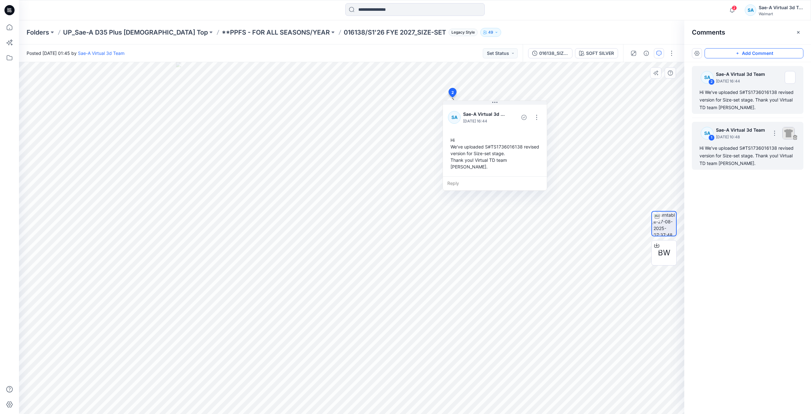
click at [795, 138] on div "SA 1 Sae-A Virtual 3d Team [DATE] 10:48" at bounding box center [748, 132] width 104 height 17
click at [776, 132] on button "button" at bounding box center [775, 133] width 10 height 10
click at [776, 153] on p "Delete thread" at bounding box center [776, 153] width 28 height 7
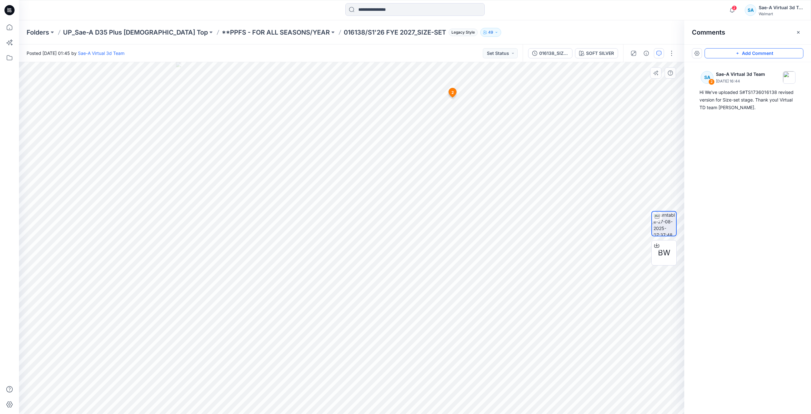
click at [10, 9] on icon at bounding box center [9, 10] width 10 height 10
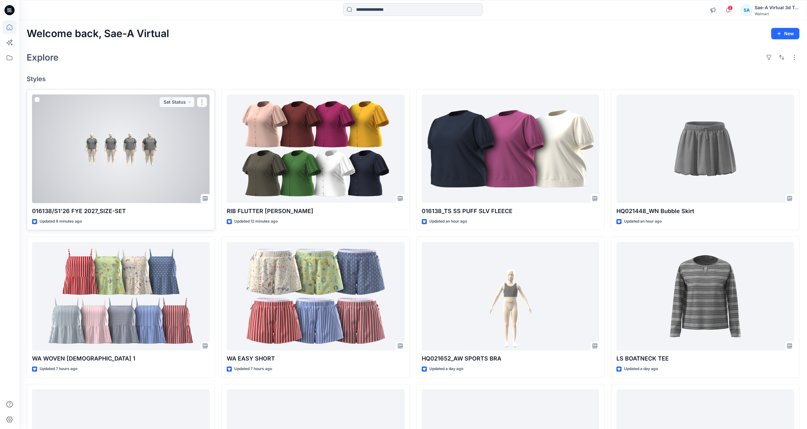
click at [124, 183] on div at bounding box center [120, 148] width 177 height 109
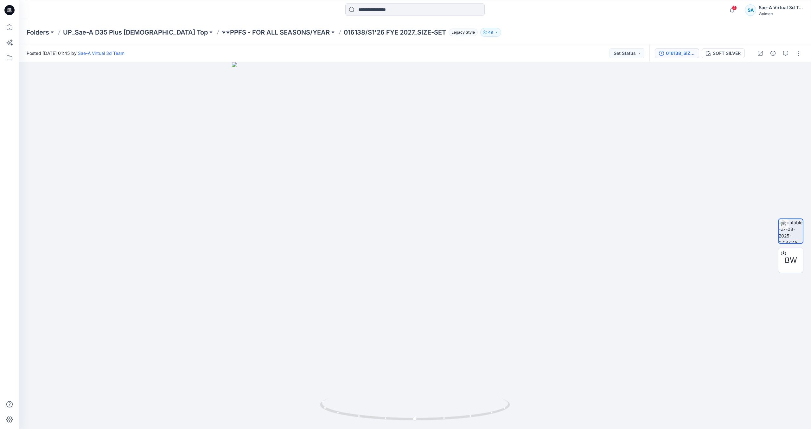
click at [679, 55] on div "016138_SIZE-SET_REV1_TS PUFF SLV FLEECE SAEA 082625" at bounding box center [680, 53] width 29 height 7
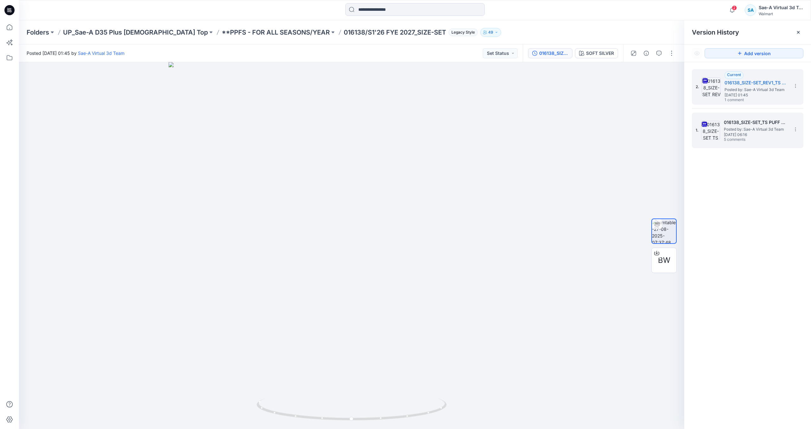
click at [735, 127] on span "Posted by: Sae-A Virtual 3d Team" at bounding box center [755, 129] width 63 height 6
click at [751, 86] on h5 "016138_SIZE-SET_REV1_TS PUFF SLV FLEECE SAEA 082625" at bounding box center [756, 83] width 63 height 8
